Goal: Navigation & Orientation: Find specific page/section

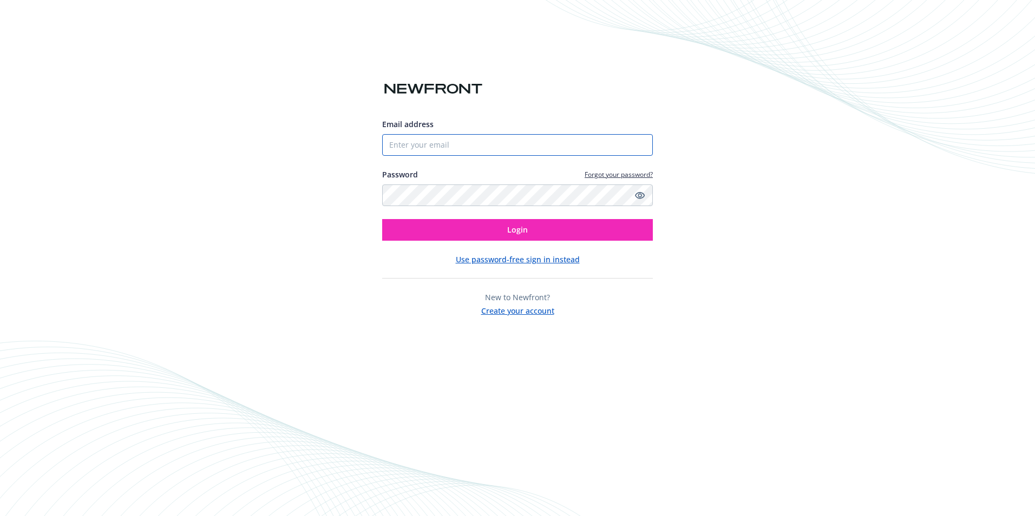
click at [467, 145] on input "Email address" at bounding box center [517, 145] width 271 height 22
type input "[EMAIL_ADDRESS][DOMAIN_NAME]"
click at [382, 219] on button "Login" at bounding box center [517, 230] width 271 height 22
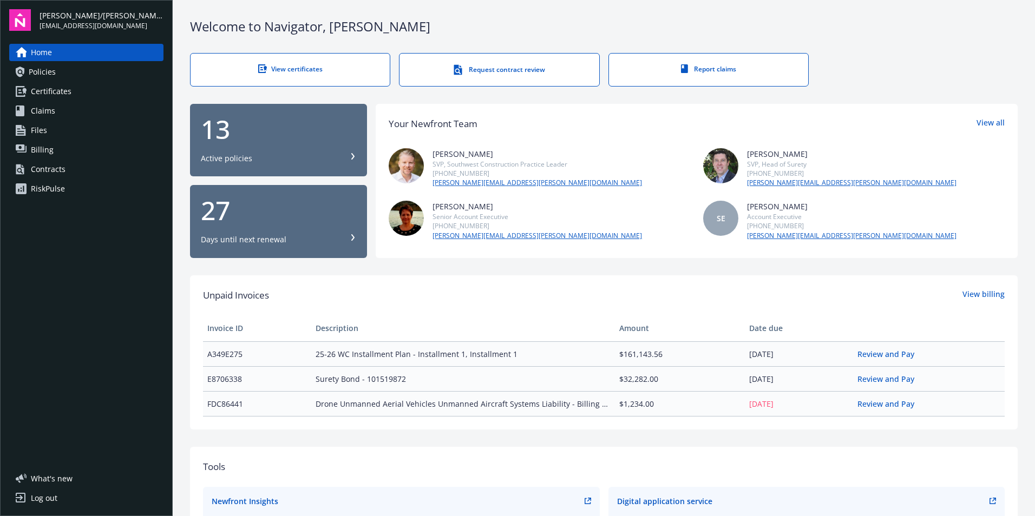
click at [55, 75] on span "Policies" at bounding box center [42, 71] width 27 height 17
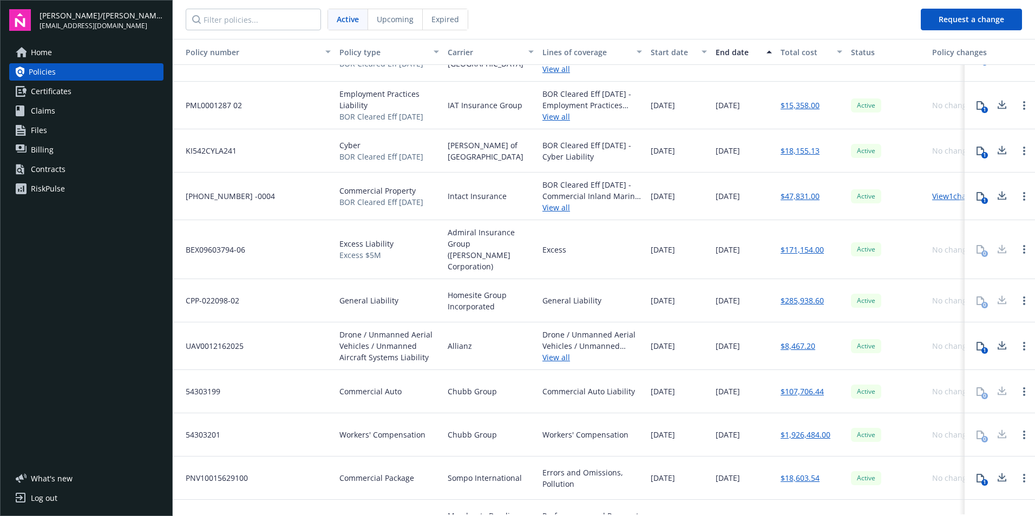
scroll to position [143, 0]
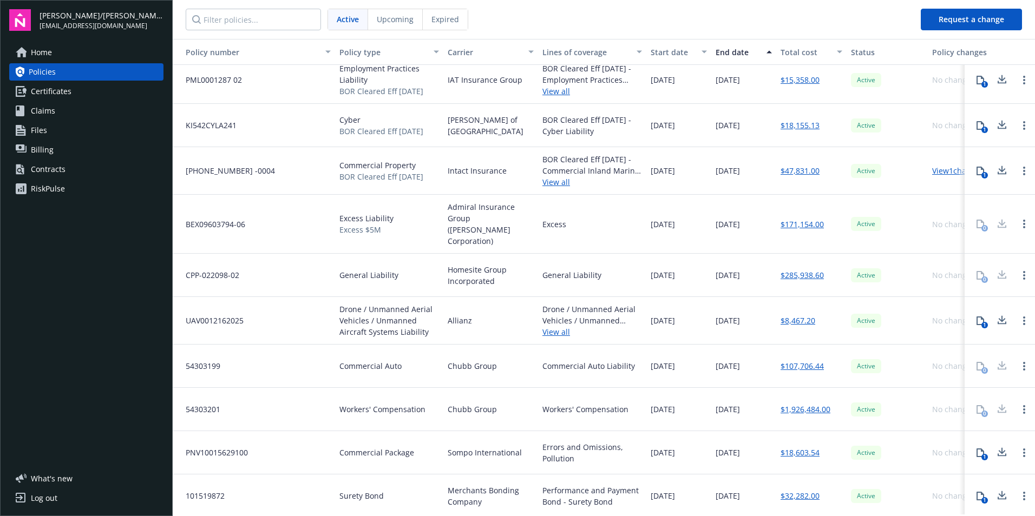
click at [994, 266] on div at bounding box center [1002, 276] width 22 height 22
click at [37, 150] on span "Billing" at bounding box center [42, 149] width 23 height 17
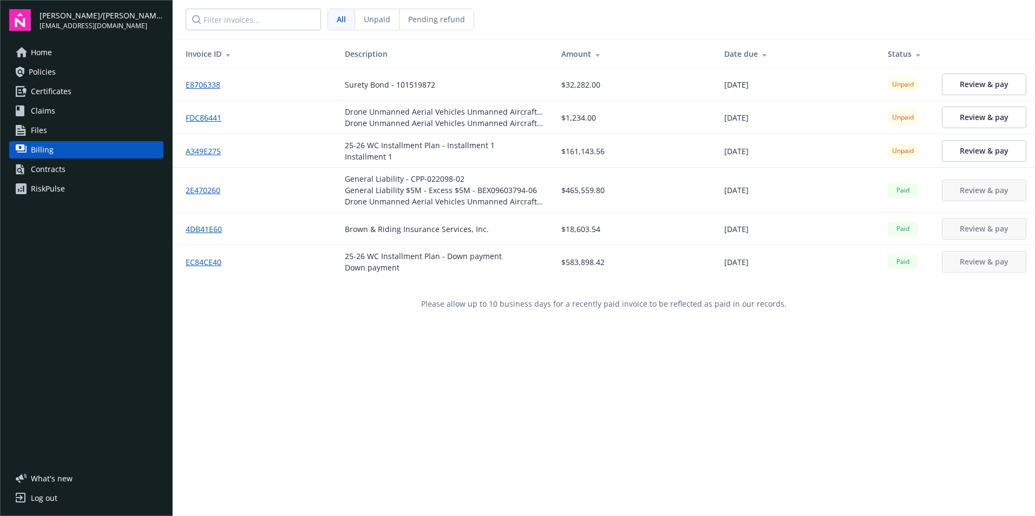
click at [71, 302] on div "Home Policies Certificates Claims Files Billing Contracts RiskPulse" at bounding box center [86, 249] width 154 height 411
